Goal: Task Accomplishment & Management: Manage account settings

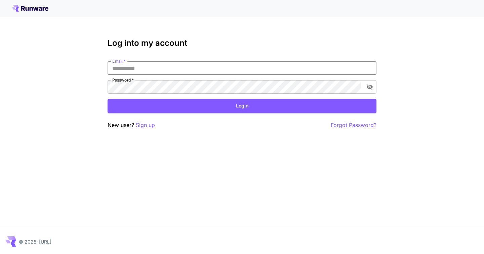
click at [146, 67] on input "Email   *" at bounding box center [242, 67] width 269 height 13
type input "**********"
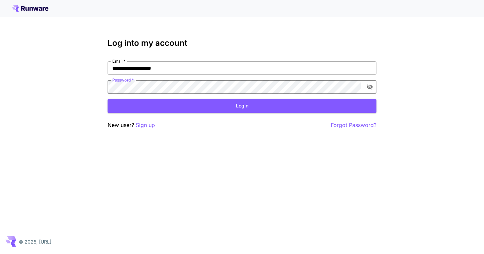
click button "Login" at bounding box center [242, 106] width 269 height 14
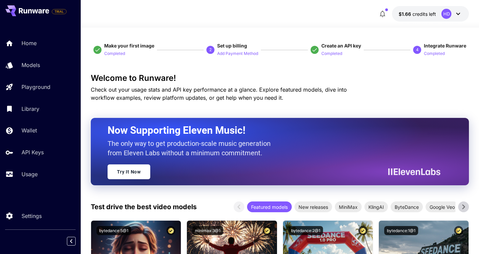
click at [457, 14] on icon at bounding box center [458, 14] width 8 height 8
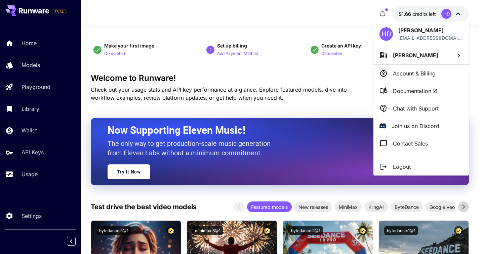
click at [457, 14] on div at bounding box center [242, 127] width 484 height 254
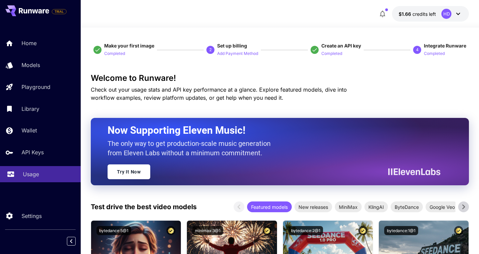
click at [34, 174] on p "Usage" at bounding box center [31, 174] width 16 height 8
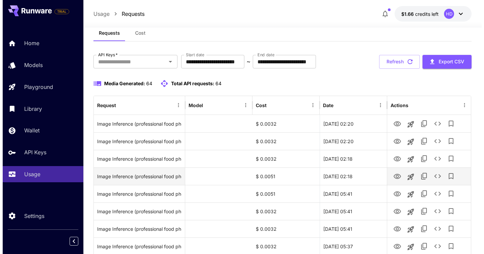
scroll to position [17, 0]
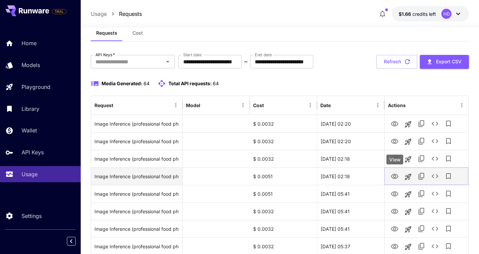
click at [393, 177] on icon "View" at bounding box center [395, 176] width 8 height 8
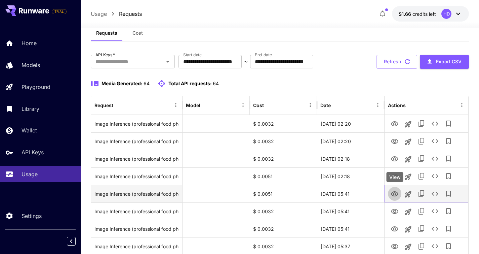
click at [396, 195] on icon "View" at bounding box center [394, 193] width 7 height 5
click at [433, 192] on icon "See details" at bounding box center [435, 193] width 8 height 8
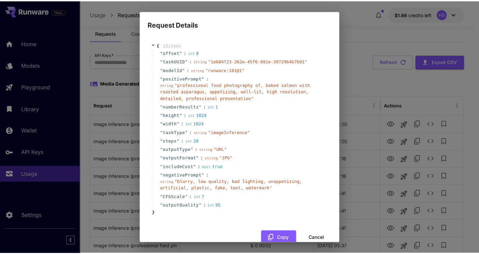
scroll to position [0, 0]
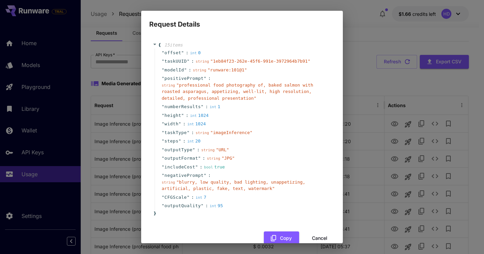
click at [218, 96] on span "" professional food photography of, baked salmon with roasted asparagus, appeti…" at bounding box center [238, 91] width 152 height 18
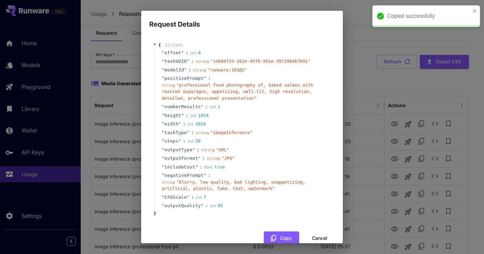
click at [223, 66] on div "" modelId " : string " runware:101@1 "" at bounding box center [243, 70] width 177 height 9
click at [346, 89] on div "Request Details { 15 item s " offset " : int 0 " taskUUID " : string " 1eb84f23…" at bounding box center [242, 127] width 484 height 254
click at [321, 244] on div "Request Details { 15 item s " offset " : int 0 " taskUUID " : string " 1eb84f23…" at bounding box center [242, 127] width 484 height 254
click at [320, 248] on div "Request Details { 15 item s " offset " : int 0 " taskUUID " : string " 1eb84f23…" at bounding box center [242, 127] width 484 height 254
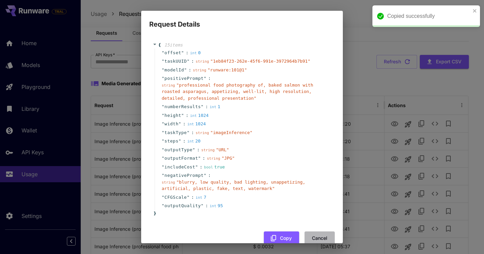
click at [318, 238] on button "Cancel" at bounding box center [320, 238] width 30 height 14
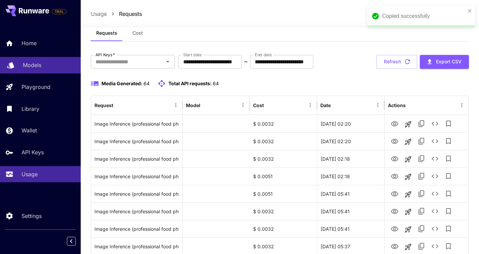
click at [38, 71] on link "Models" at bounding box center [40, 65] width 81 height 16
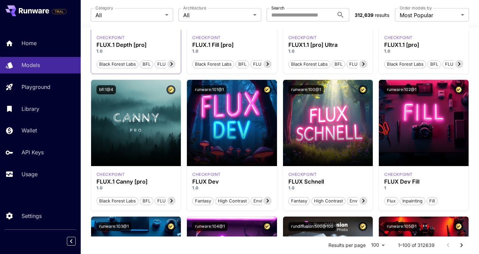
scroll to position [415, 0]
click at [246, 191] on div "Fantasy High Contrast Environment" at bounding box center [231, 198] width 79 height 14
click at [28, 177] on p "Usage" at bounding box center [31, 174] width 16 height 8
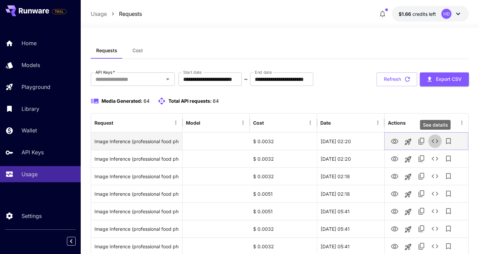
click at [434, 141] on icon "See details" at bounding box center [435, 141] width 8 height 8
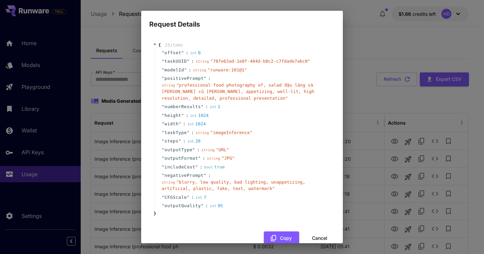
click at [367, 126] on div "Request Details { 15 item s " offset " : int 0 " taskUUID " : string " 78fe63ad…" at bounding box center [242, 127] width 484 height 254
click at [305, 234] on button "Cancel" at bounding box center [320, 238] width 30 height 14
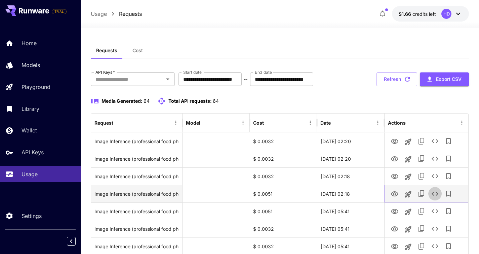
click at [436, 194] on icon "See details" at bounding box center [435, 193] width 8 height 8
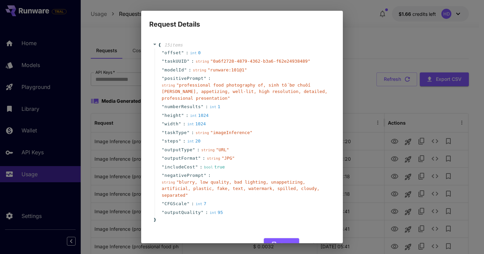
click at [219, 70] on span "" runware:101@1 "" at bounding box center [227, 69] width 39 height 5
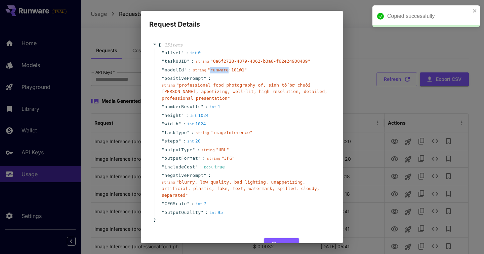
click at [219, 70] on span "" runware:101@1 "" at bounding box center [227, 69] width 39 height 5
click at [255, 135] on div "" taskType " : string " imageInference "" at bounding box center [243, 132] width 177 height 9
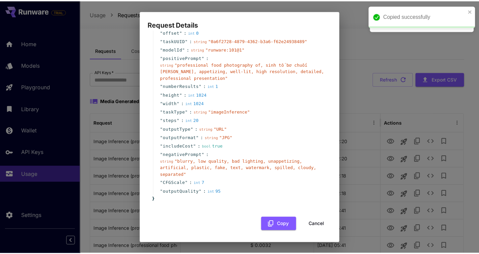
scroll to position [20, 0]
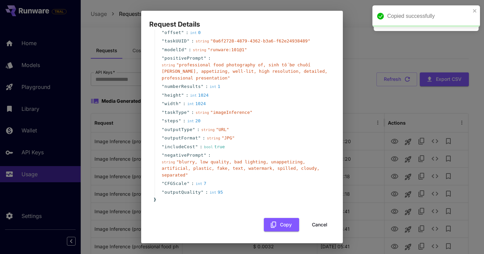
click at [313, 225] on button "Cancel" at bounding box center [320, 225] width 30 height 14
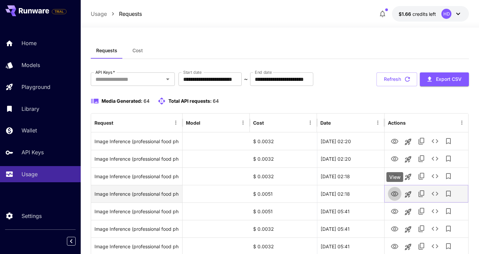
click at [393, 193] on icon "View" at bounding box center [395, 194] width 8 height 8
click at [396, 195] on icon "View" at bounding box center [394, 193] width 7 height 5
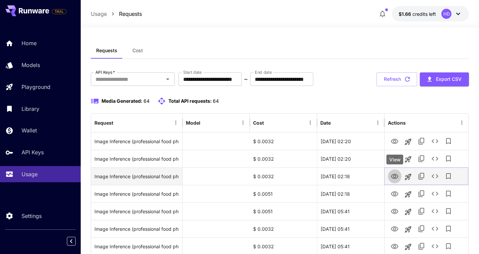
click at [394, 176] on icon "View" at bounding box center [394, 176] width 7 height 5
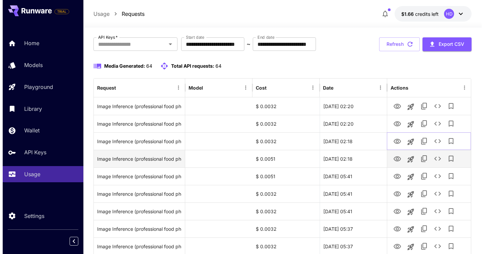
scroll to position [37, 0]
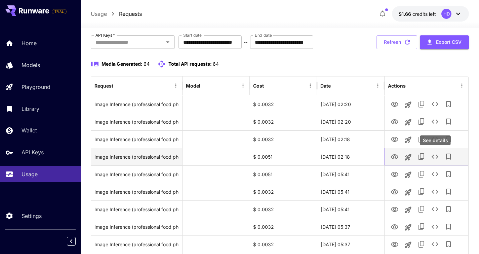
click at [437, 155] on icon "See details" at bounding box center [435, 156] width 8 height 8
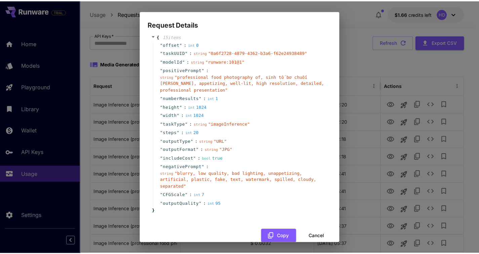
scroll to position [9, 0]
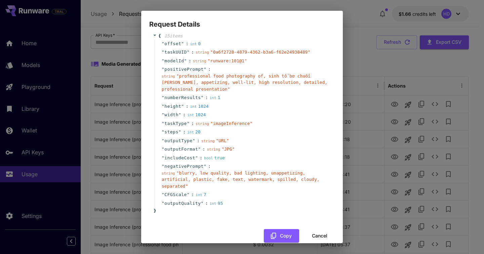
click at [312, 239] on button "Cancel" at bounding box center [320, 236] width 30 height 14
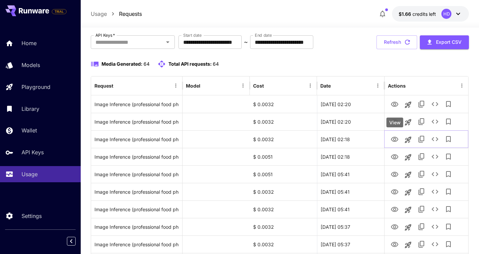
click at [395, 120] on div "View" at bounding box center [395, 122] width 17 height 10
click at [398, 123] on icon "View" at bounding box center [395, 122] width 8 height 8
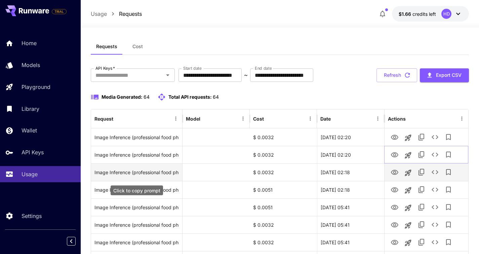
scroll to position [0, 0]
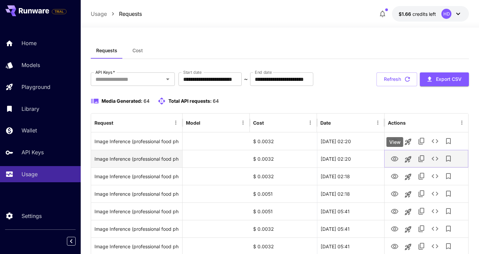
click at [394, 156] on icon "View" at bounding box center [395, 159] width 8 height 8
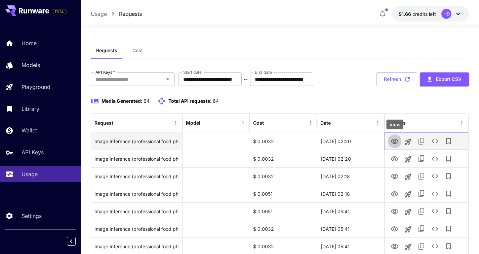
click at [394, 140] on icon "View" at bounding box center [394, 141] width 7 height 5
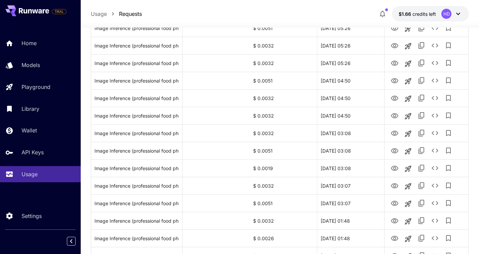
scroll to position [791, 0]
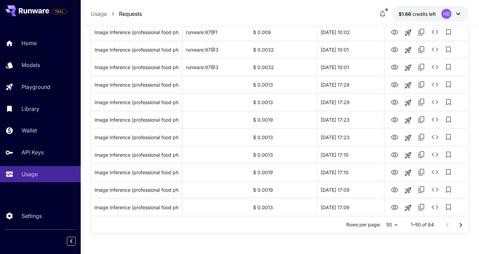
click at [461, 224] on icon "Go to next page" at bounding box center [461, 225] width 8 height 8
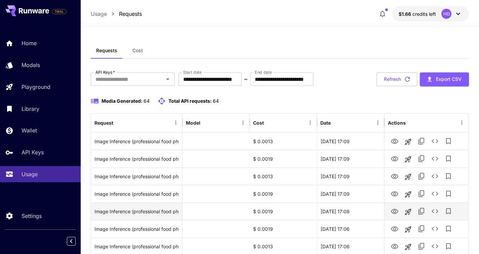
scroll to position [161, 0]
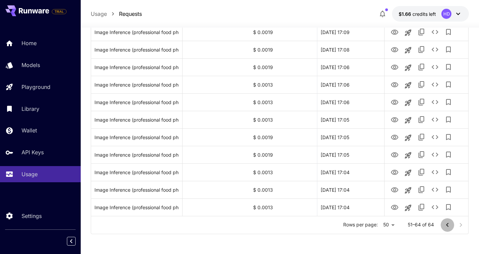
click at [446, 227] on icon "Go to previous page" at bounding box center [448, 225] width 8 height 8
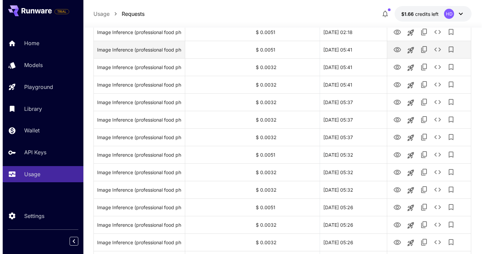
scroll to position [0, 0]
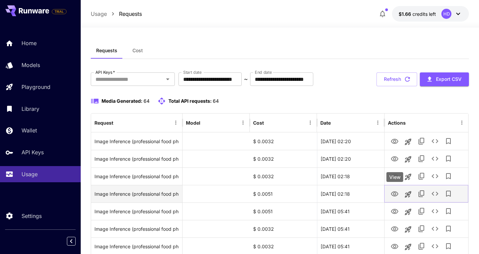
click at [397, 192] on icon "View" at bounding box center [395, 194] width 8 height 8
click at [433, 194] on icon "See details" at bounding box center [435, 193] width 8 height 8
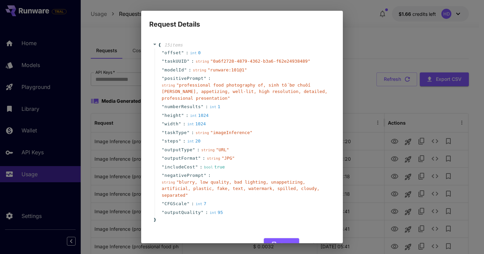
click at [374, 182] on div "Request Details { 15 item s " offset " : int 0 " taskUUID " : string " 0a6f2728…" at bounding box center [242, 127] width 484 height 254
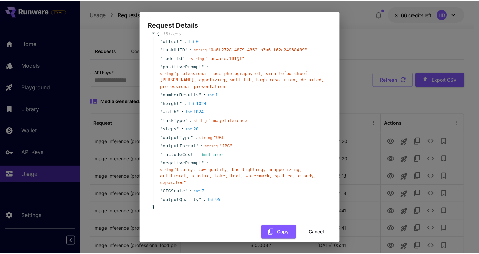
scroll to position [21, 0]
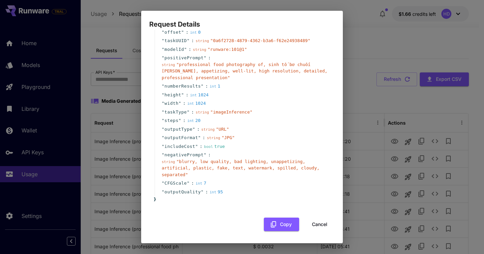
click at [311, 223] on button "Cancel" at bounding box center [320, 224] width 30 height 14
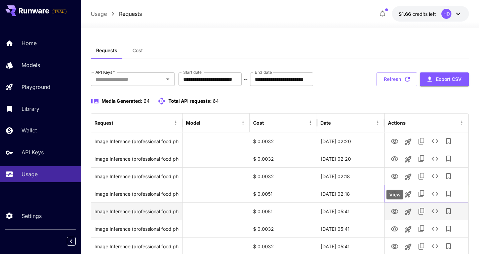
scroll to position [25, 0]
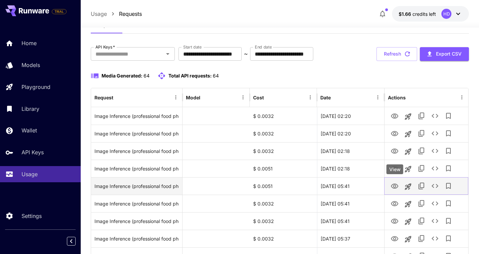
click at [398, 186] on icon "View" at bounding box center [394, 185] width 7 height 5
click at [433, 186] on icon "See details" at bounding box center [435, 186] width 7 height 4
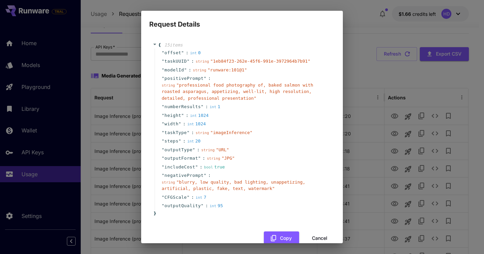
click at [318, 234] on button "Cancel" at bounding box center [320, 238] width 30 height 14
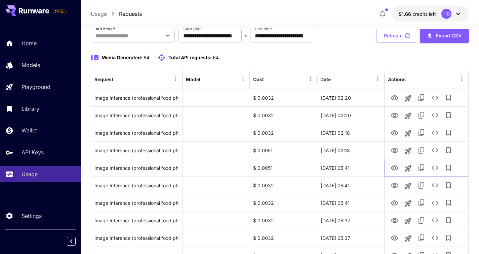
scroll to position [44, 0]
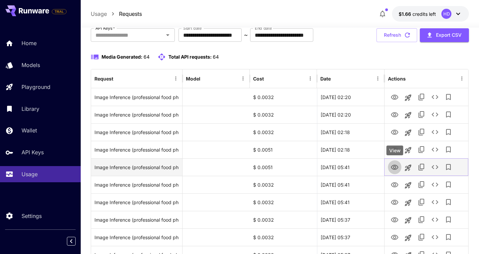
click at [397, 169] on icon "View" at bounding box center [394, 166] width 7 height 5
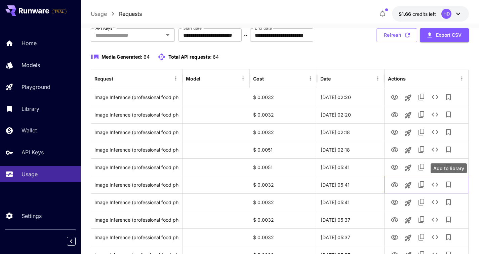
click at [435, 166] on div "Add to library" at bounding box center [449, 168] width 36 height 10
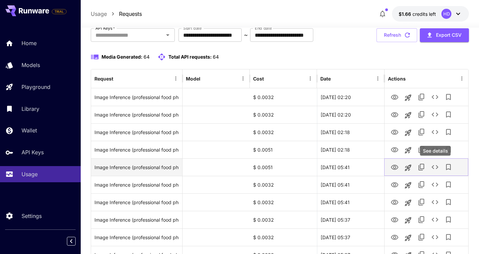
click at [436, 166] on icon "See details" at bounding box center [435, 167] width 8 height 8
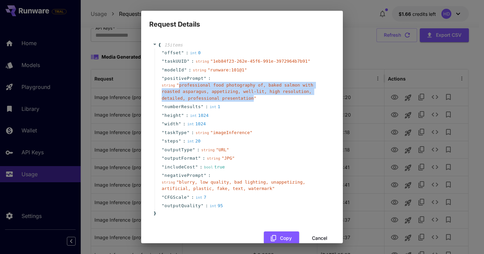
drag, startPoint x: 180, startPoint y: 86, endPoint x: 253, endPoint y: 99, distance: 74.8
click at [253, 99] on span "" professional food photography of, baked salmon with roasted asparagus, appeti…" at bounding box center [238, 91] width 152 height 18
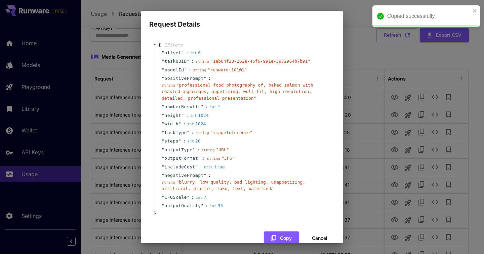
click at [393, 158] on div "Request Details { 15 item s " offset " : int 0 " taskUUID " : string " 1eb84f23…" at bounding box center [242, 127] width 484 height 254
click at [319, 235] on button "Cancel" at bounding box center [320, 238] width 30 height 14
